Goal: Find specific page/section: Find specific page/section

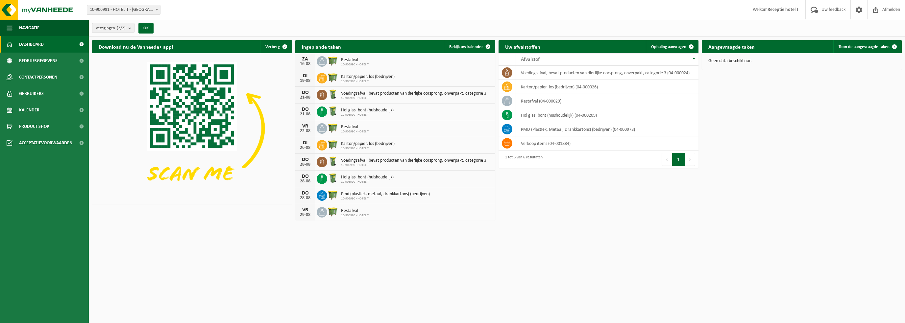
click at [359, 29] on div "Vestigingen (2/2) Alles selecteren Alles deselecteren Actieve selecteren HOTEL …" at bounding box center [497, 28] width 817 height 17
click at [357, 63] on span "10-906990 - HOTEL T" at bounding box center [355, 65] width 28 height 4
click at [71, 64] on link "Bedrijfsgegevens" at bounding box center [44, 61] width 89 height 16
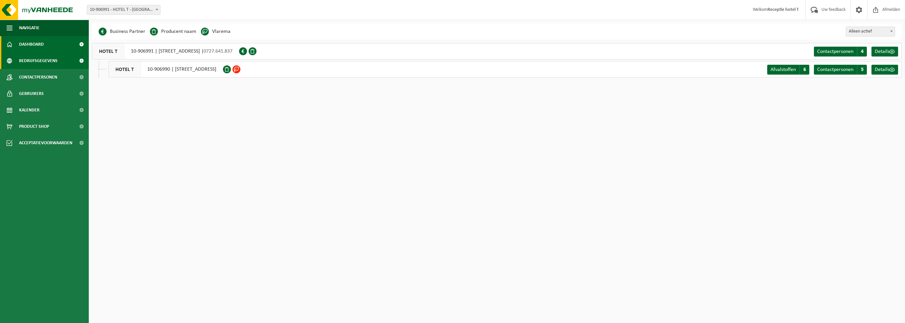
click at [32, 44] on span "Dashboard" at bounding box center [31, 44] width 25 height 16
